Goal: Find specific page/section: Find specific page/section

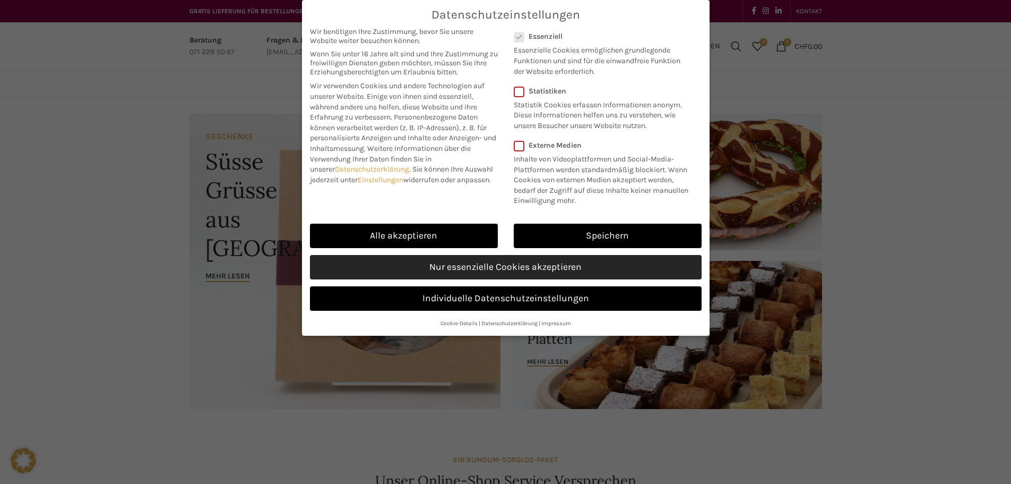
click at [529, 272] on link "Nur essenzielle Cookies akzeptieren" at bounding box center [506, 267] width 392 height 24
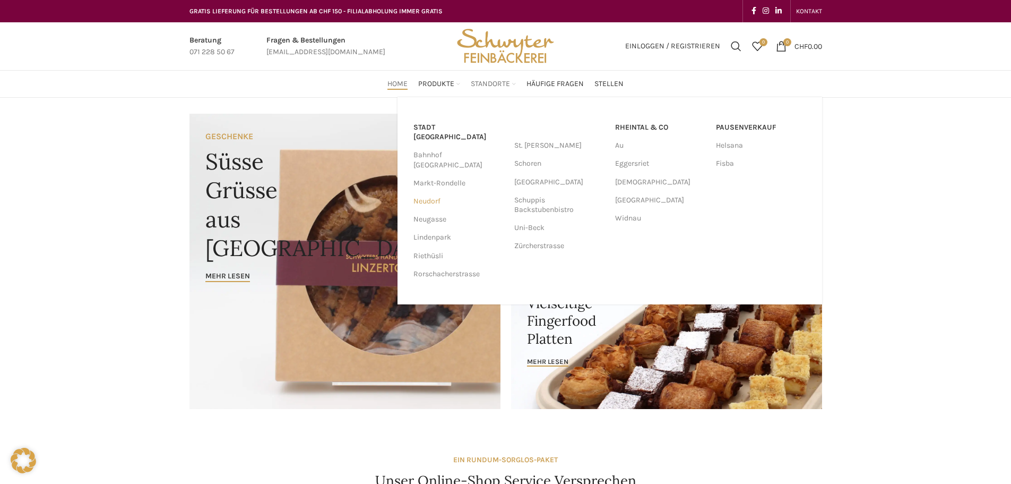
click at [426, 192] on link "Neudorf" at bounding box center [459, 201] width 90 height 18
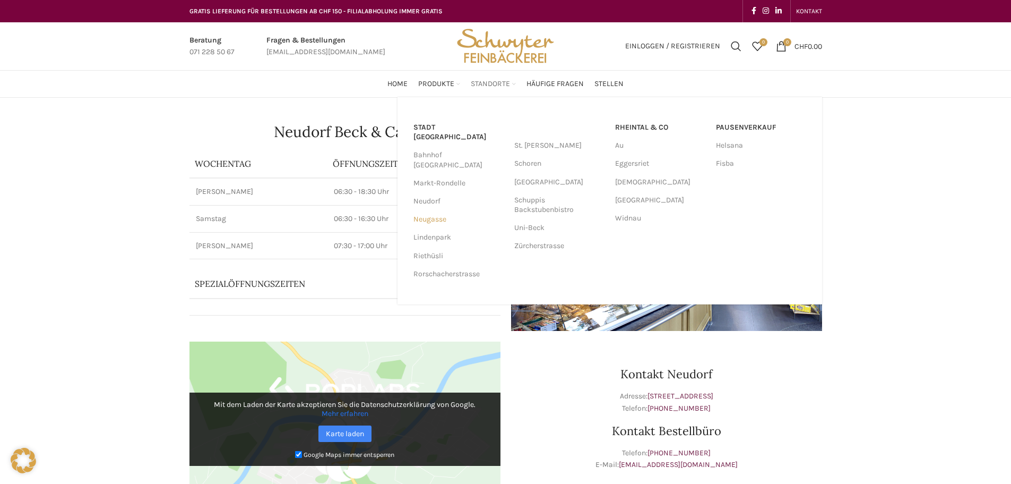
click at [435, 210] on link "Neugasse" at bounding box center [459, 219] width 90 height 18
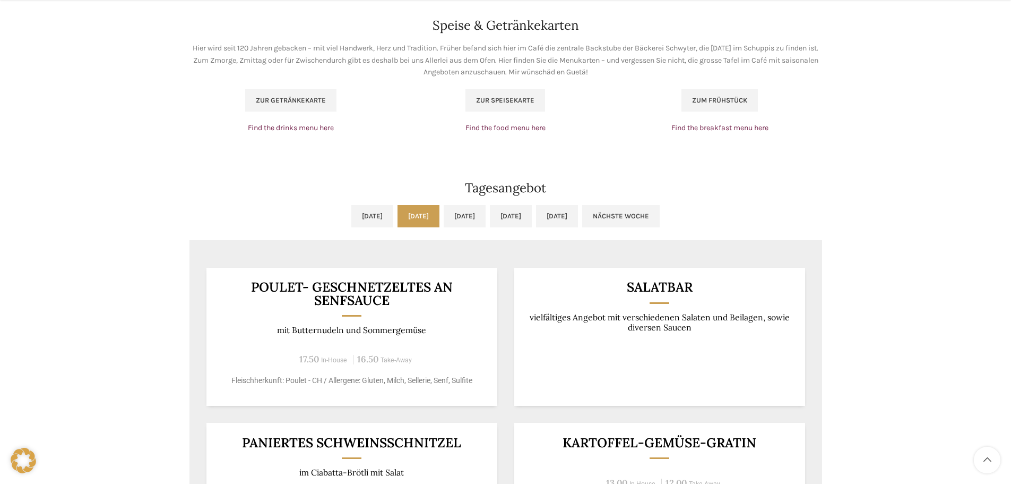
scroll to position [743, 0]
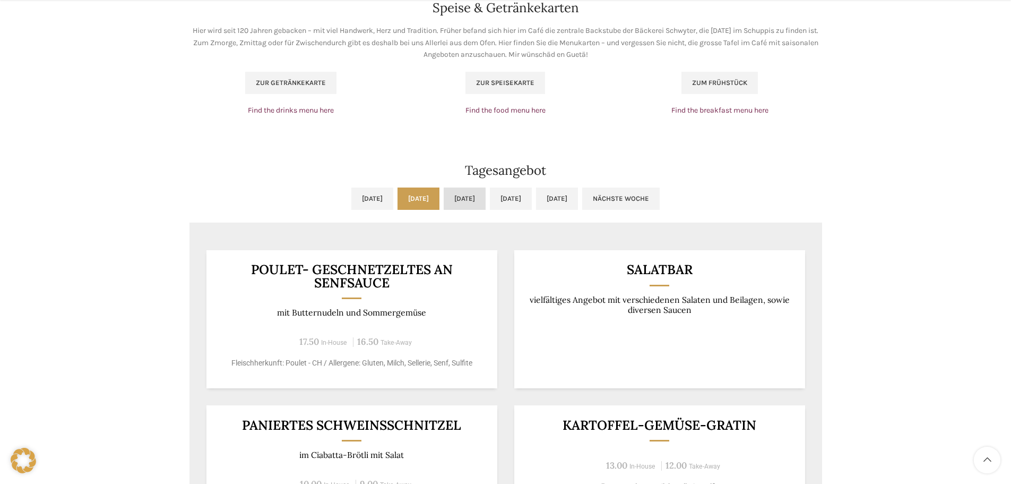
click at [486, 197] on link "[DATE]" at bounding box center [465, 198] width 42 height 22
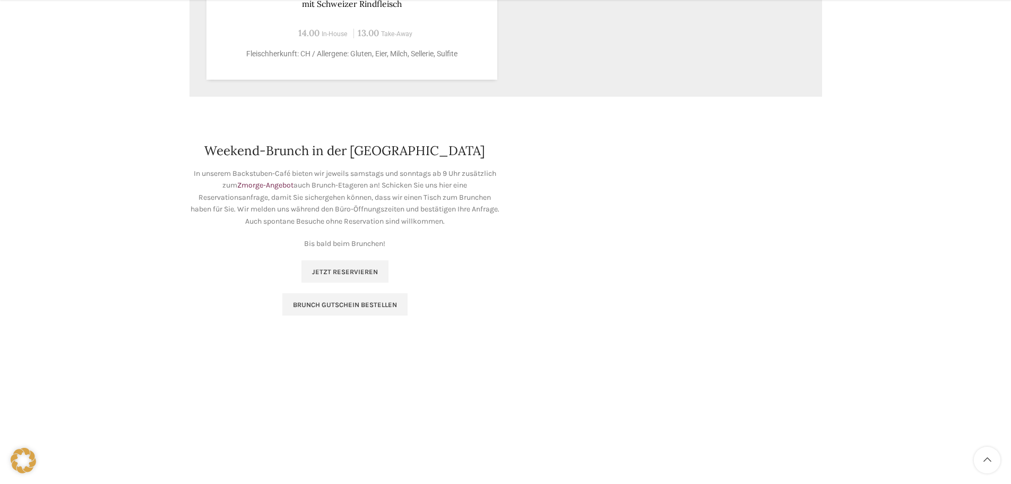
scroll to position [1486, 0]
